Goal: Book appointment/travel/reservation

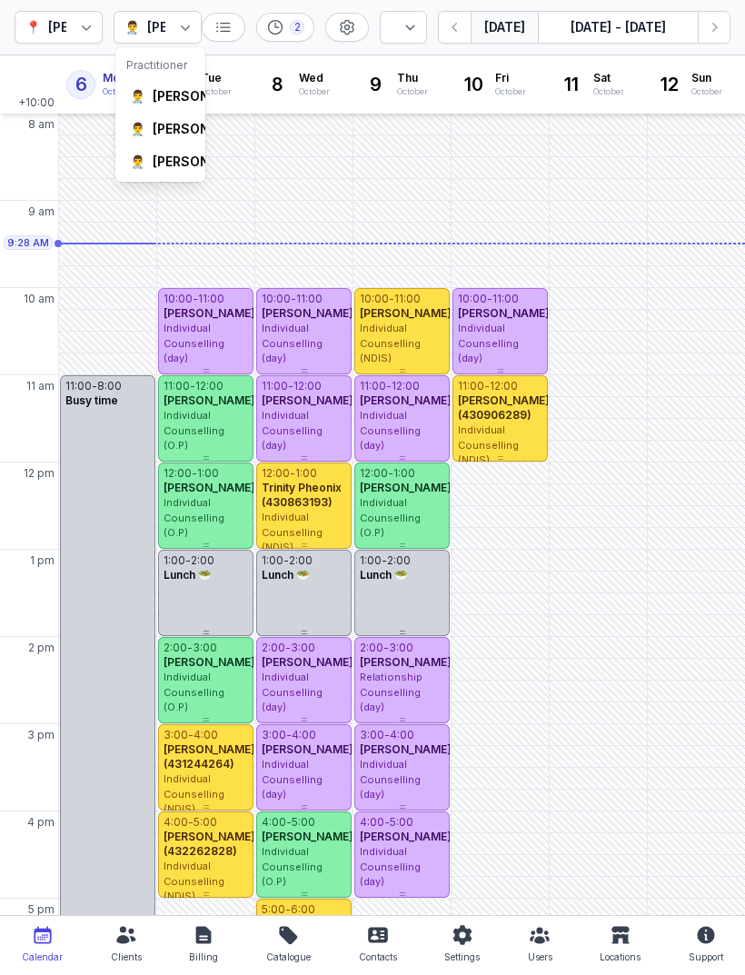
select select "week"
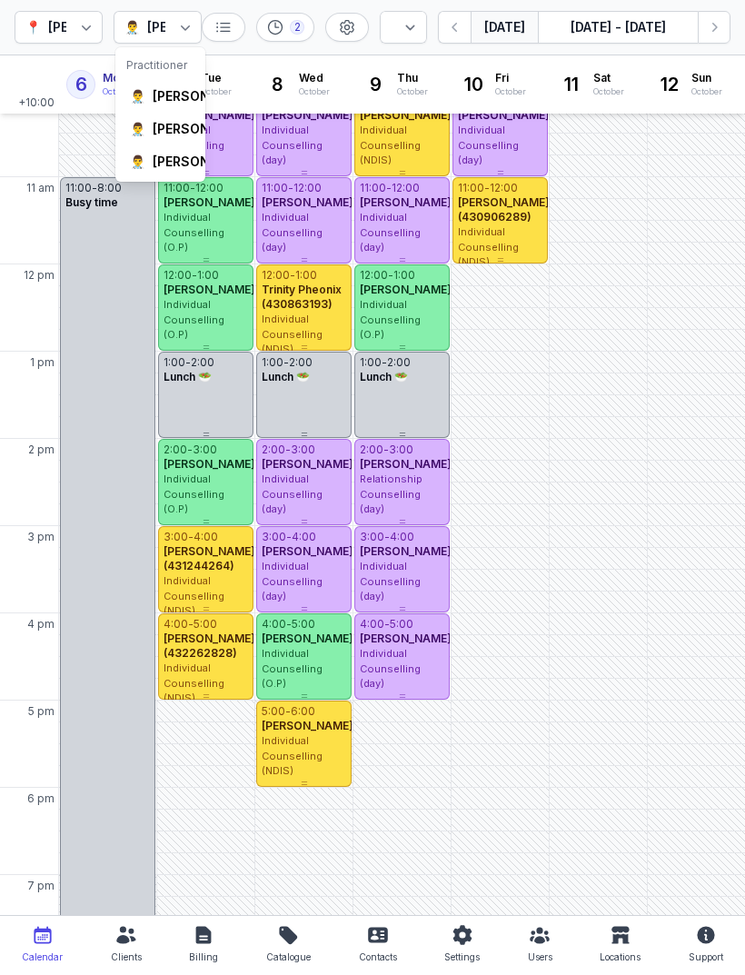
click at [175, 171] on div "[PERSON_NAME]" at bounding box center [205, 162] width 105 height 18
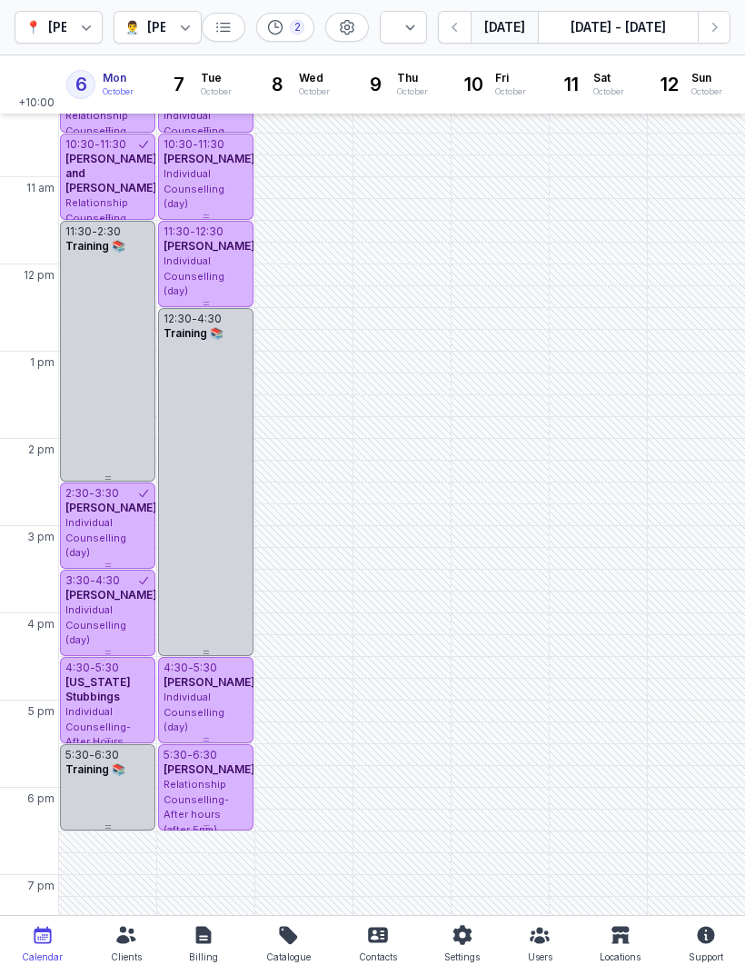
click at [707, 15] on button "Next week" at bounding box center [714, 27] width 33 height 33
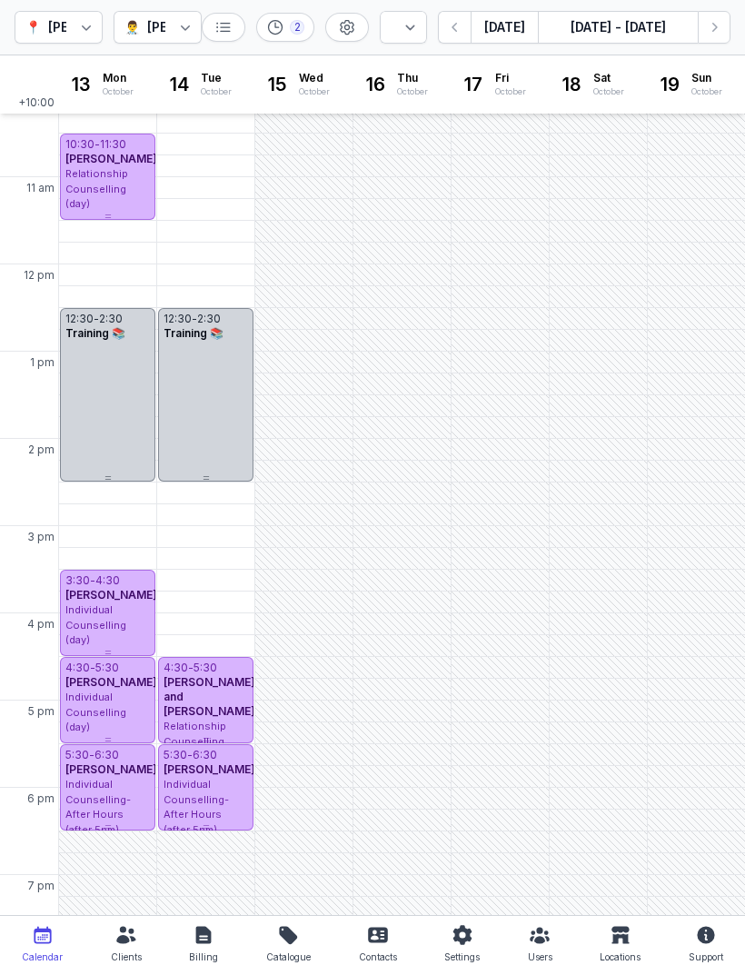
click at [721, 21] on icon "button" at bounding box center [714, 27] width 18 height 18
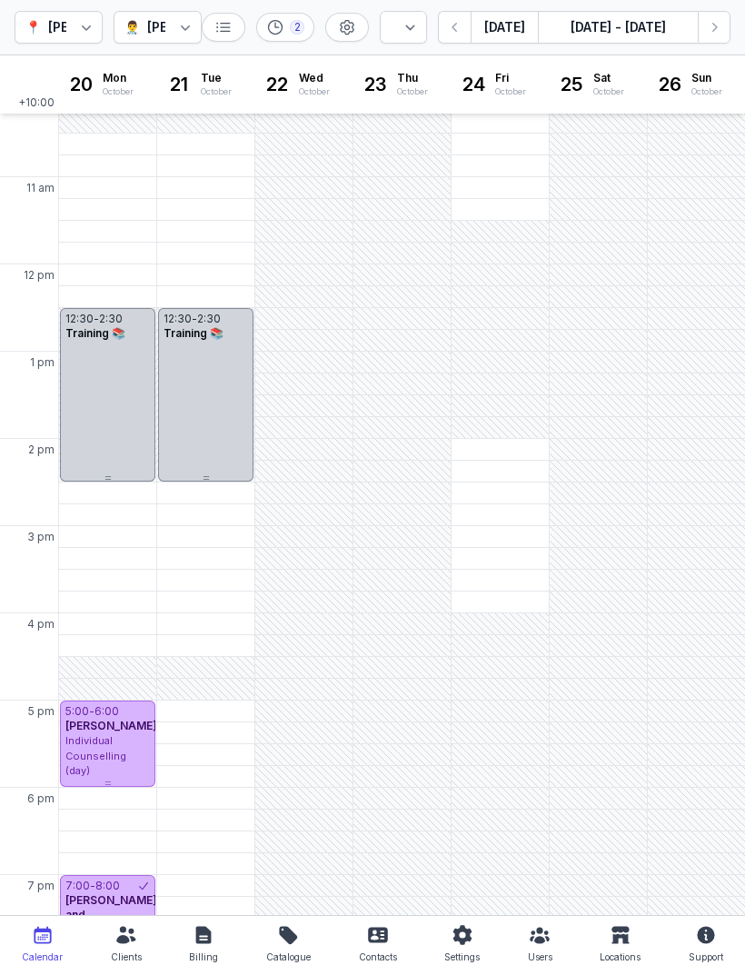
click at [458, 26] on icon "button" at bounding box center [455, 27] width 18 height 18
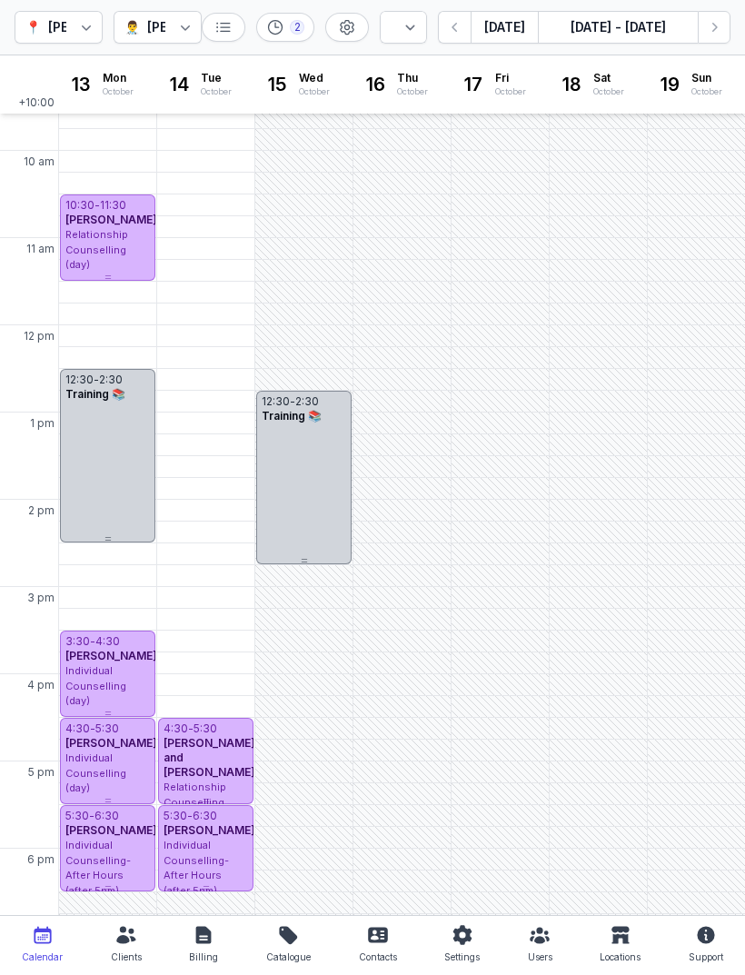
scroll to position [140, 0]
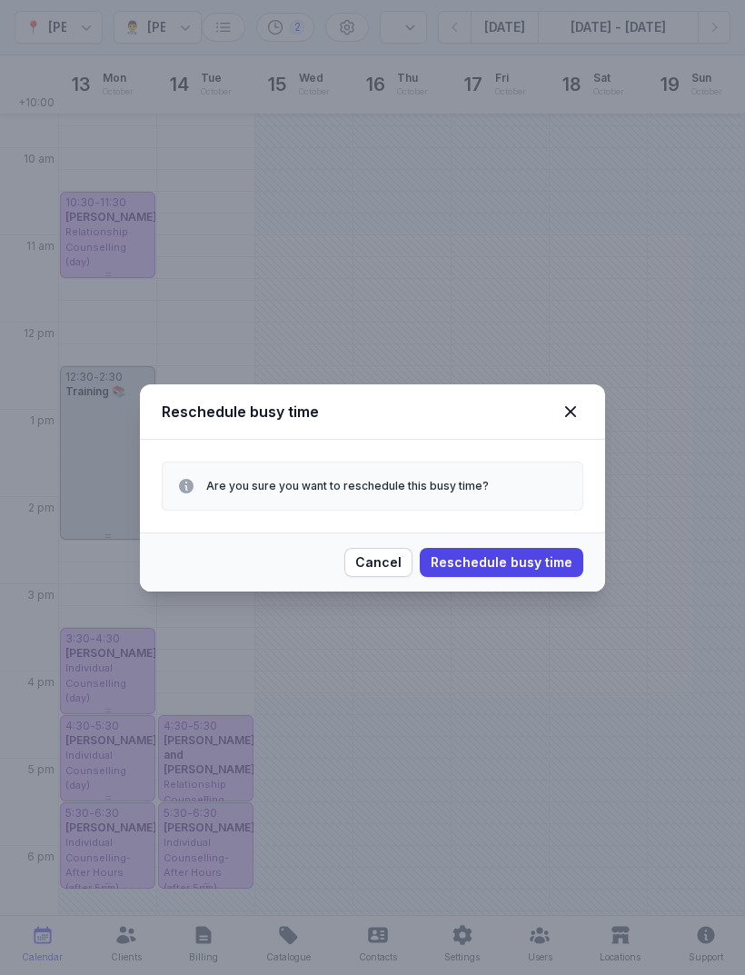
click at [391, 557] on span "Cancel" at bounding box center [378, 563] width 46 height 22
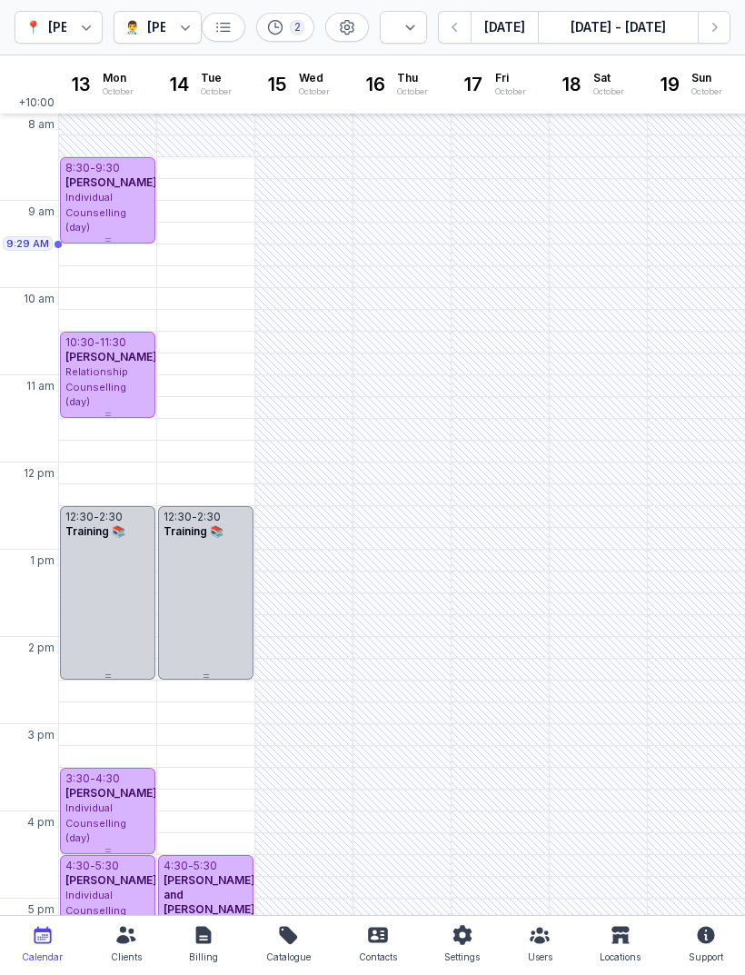
scroll to position [0, 0]
click at [114, 259] on div "9:30 AM - Mon" at bounding box center [107, 255] width 88 height 18
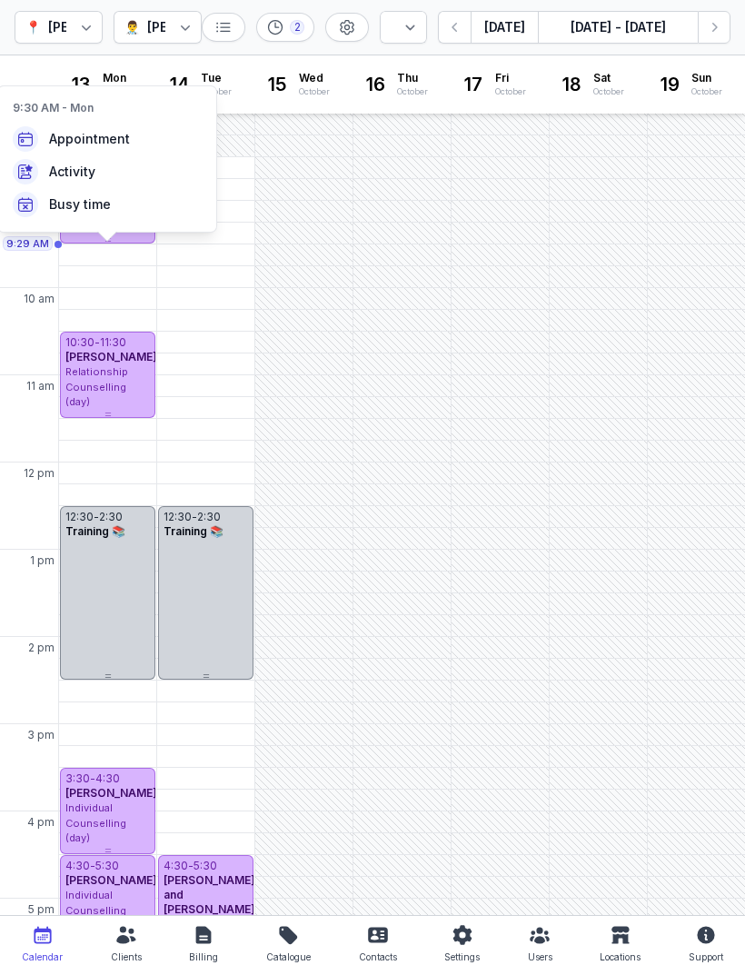
click at [103, 136] on span "Appointment" at bounding box center [89, 139] width 81 height 18
select select
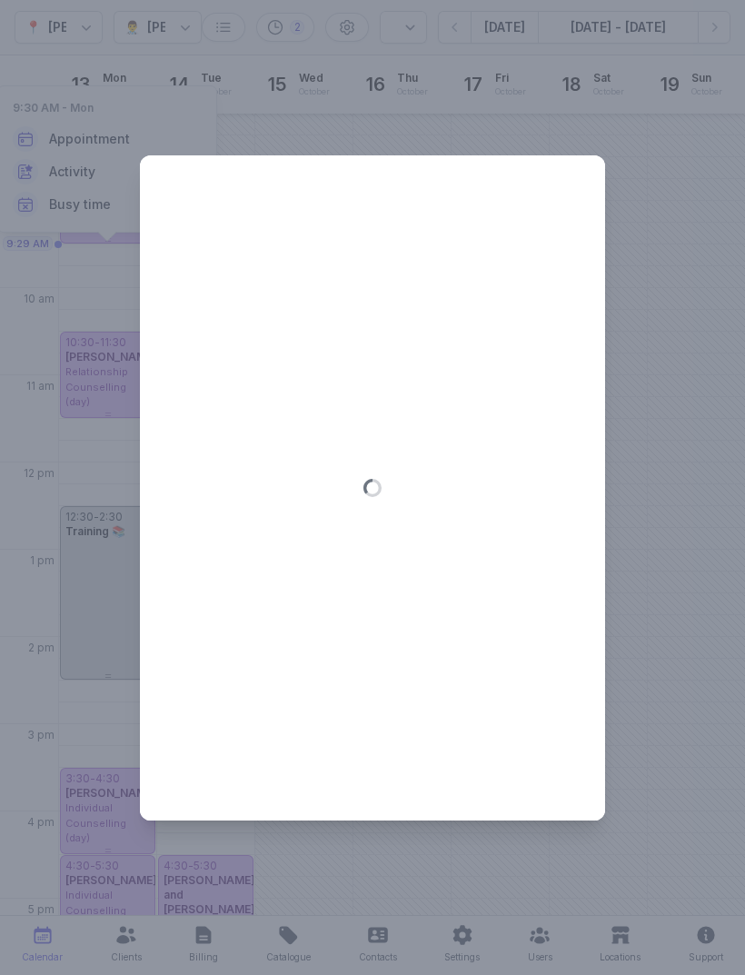
type input "[DATE]"
select select "9:30"
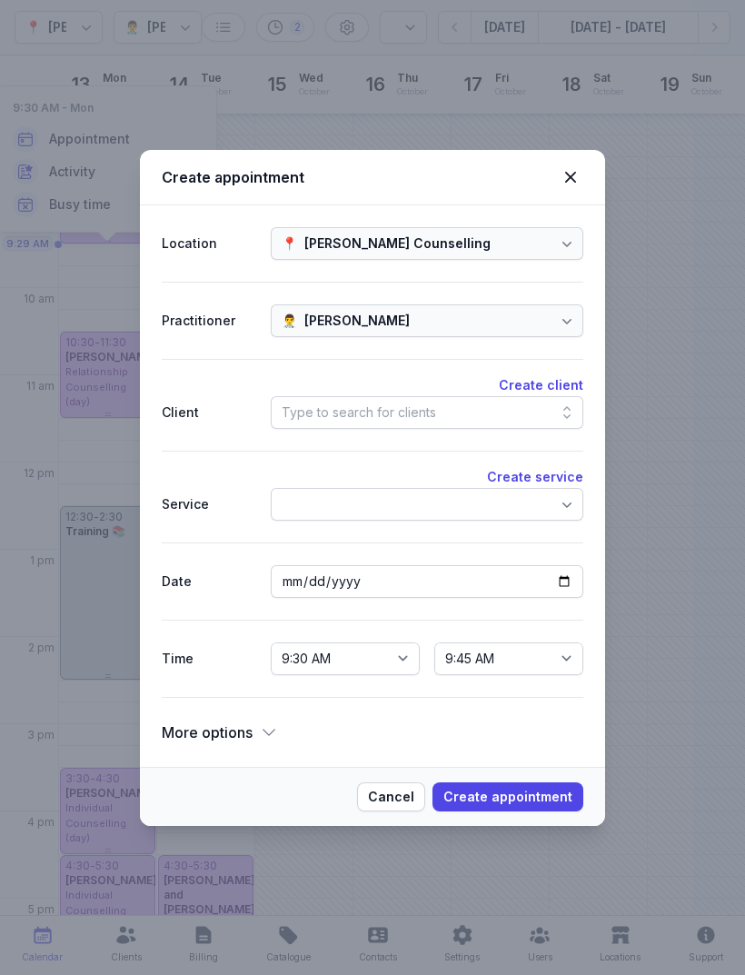
click at [370, 508] on div at bounding box center [427, 504] width 313 height 33
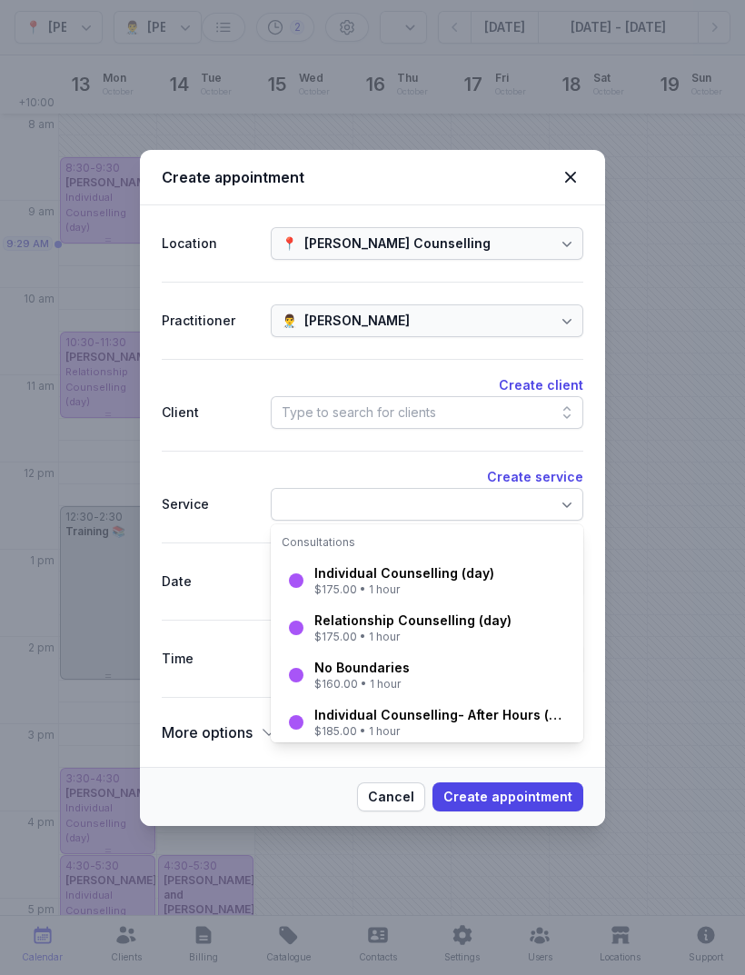
click at [406, 403] on div "Type to search for clients" at bounding box center [359, 413] width 154 height 22
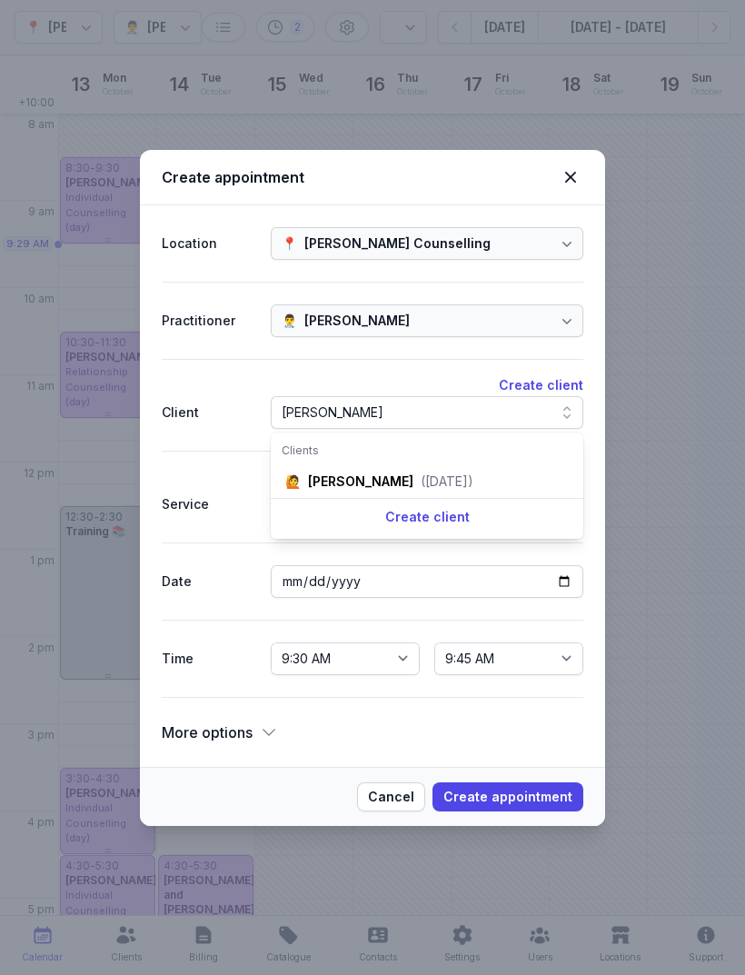
type input "[PERSON_NAME]"
click at [464, 481] on div "([DATE])" at bounding box center [447, 482] width 53 height 18
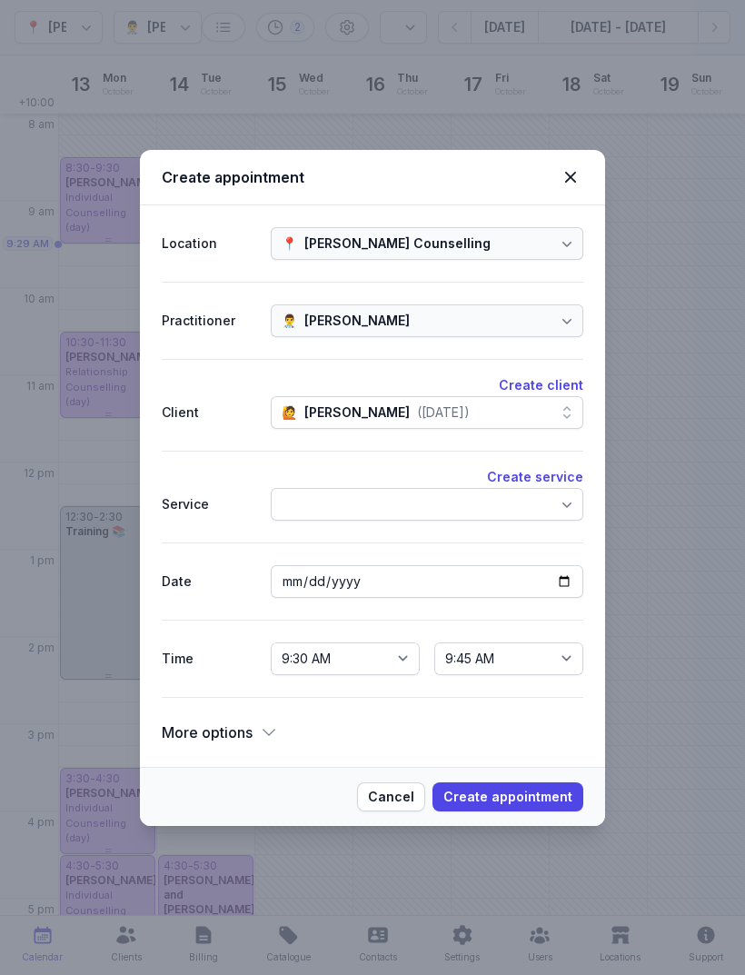
click at [469, 503] on div at bounding box center [427, 504] width 313 height 33
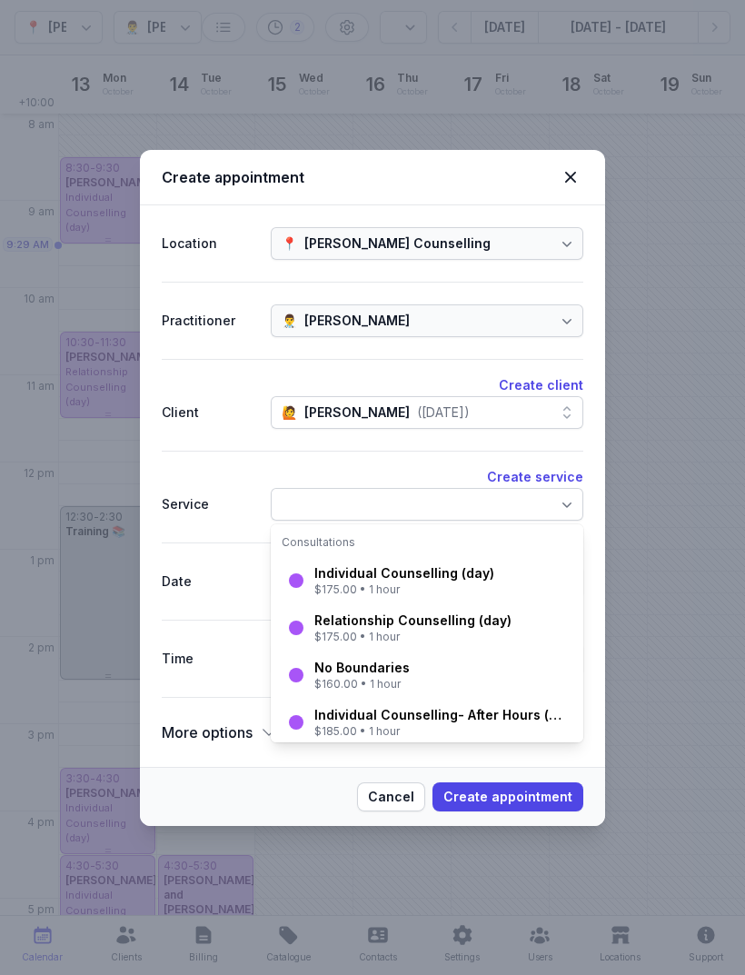
click at [447, 578] on div "Individual Counselling (day)" at bounding box center [404, 573] width 180 height 18
select select "10:30"
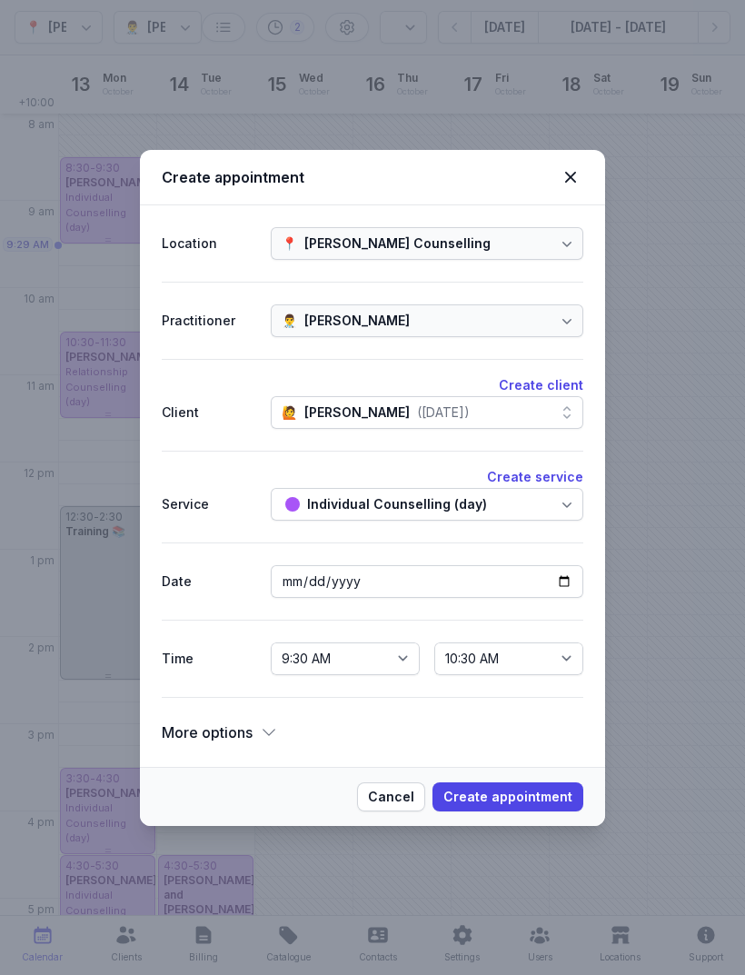
click at [528, 792] on span "Create appointment" at bounding box center [507, 797] width 129 height 22
select select
